Goal: Task Accomplishment & Management: Use online tool/utility

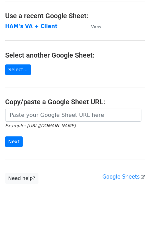
scroll to position [41, 0]
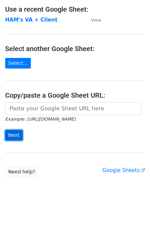
click at [11, 134] on input "Next" at bounding box center [13, 135] width 17 height 11
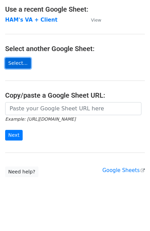
click at [15, 63] on link "Select..." at bounding box center [18, 63] width 26 height 11
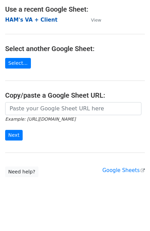
click at [37, 20] on strong "HAM's VA + Client" at bounding box center [31, 20] width 52 height 6
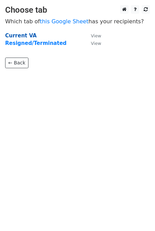
click at [23, 34] on strong "Current VA" at bounding box center [20, 36] width 31 height 6
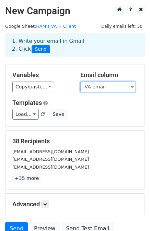
click at [131, 87] on select "Status VA Name Surname VA email VA Whatsapp Job Role Client Company Client Name…" at bounding box center [107, 86] width 55 height 11
select select "Clients Email"
click at [80, 81] on select "Status VA Name Surname VA email VA Whatsapp Job Role Client Company Client Name…" at bounding box center [107, 86] width 55 height 11
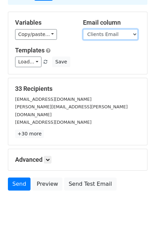
scroll to position [62, 0]
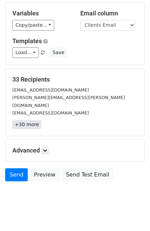
click at [23, 120] on link "+30 more" at bounding box center [26, 124] width 29 height 9
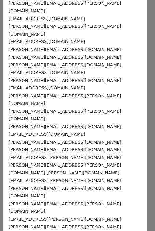
scroll to position [100, 0]
